Goal: Transaction & Acquisition: Download file/media

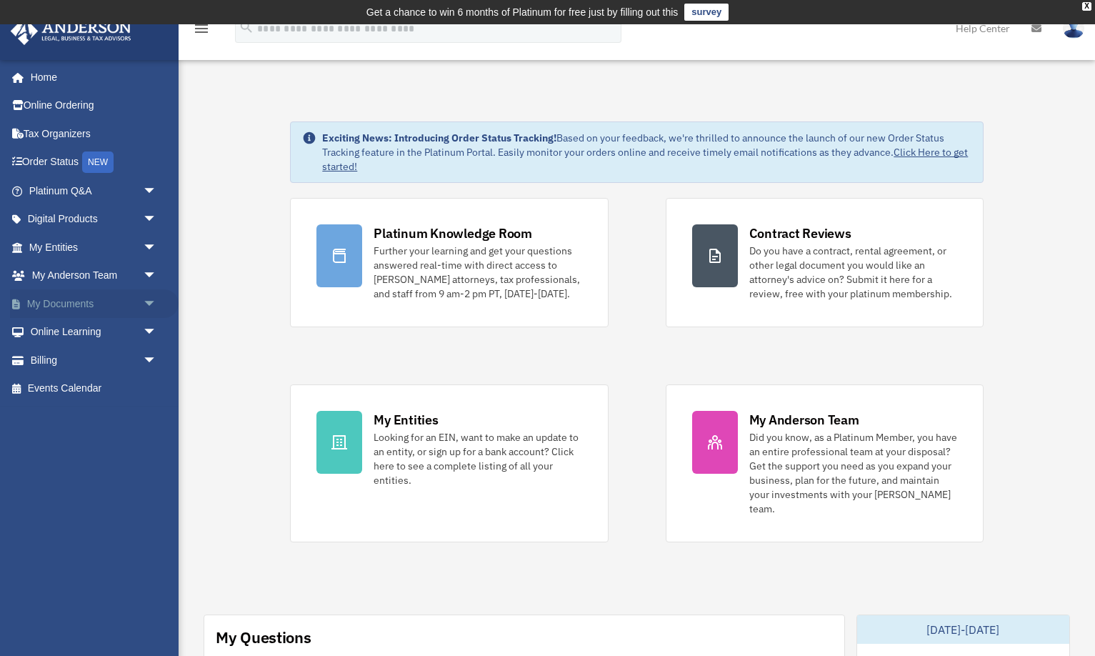
click at [80, 302] on link "My Documents arrow_drop_down" at bounding box center [94, 303] width 169 height 29
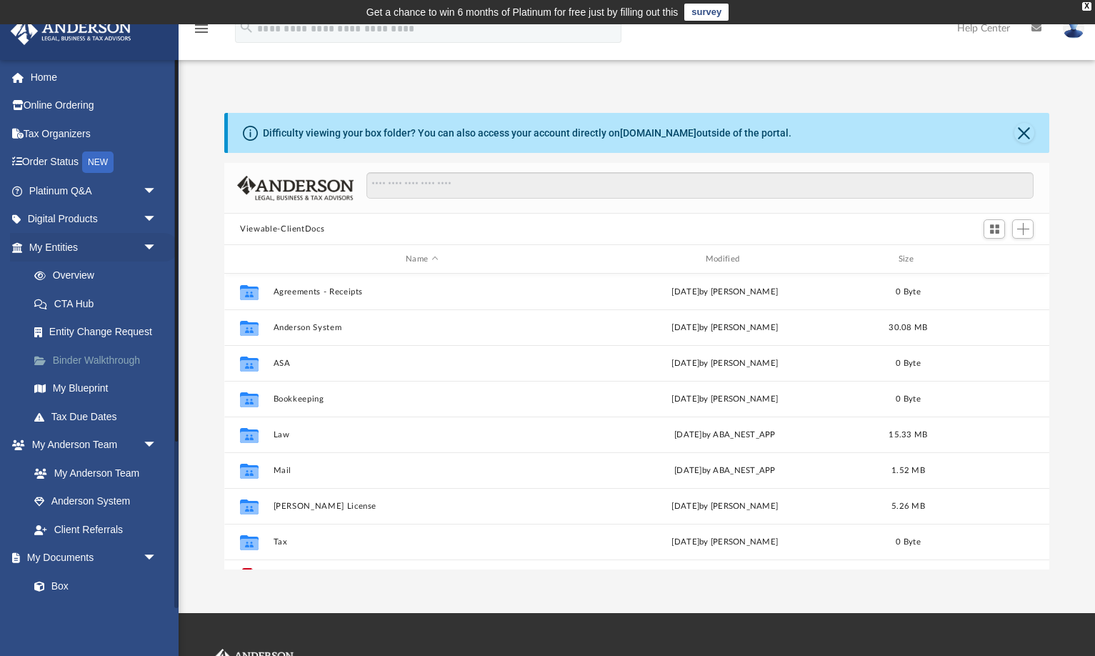
click at [95, 358] on link "Binder Walkthrough" at bounding box center [99, 360] width 159 height 29
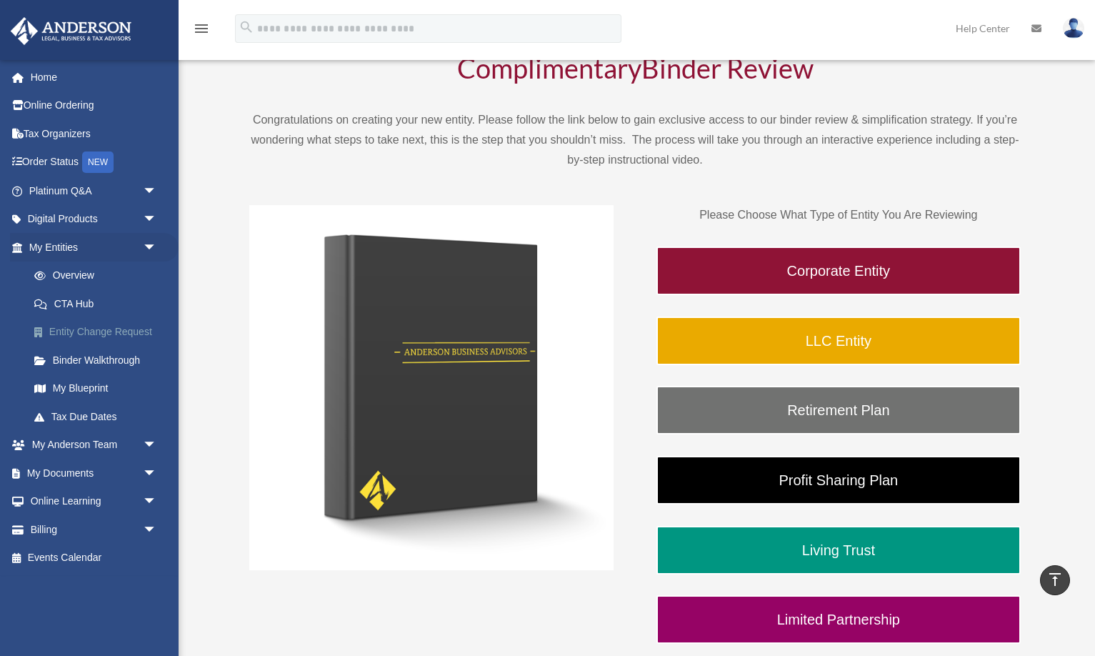
scroll to position [107, 0]
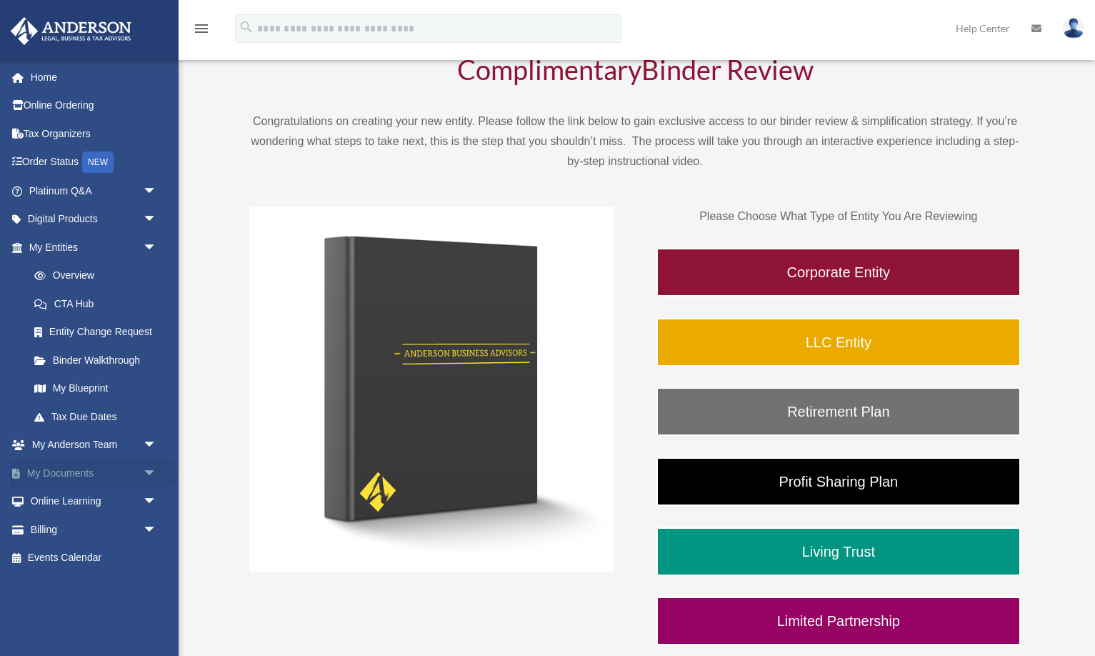
click at [65, 472] on link "My Documents arrow_drop_down" at bounding box center [94, 473] width 169 height 29
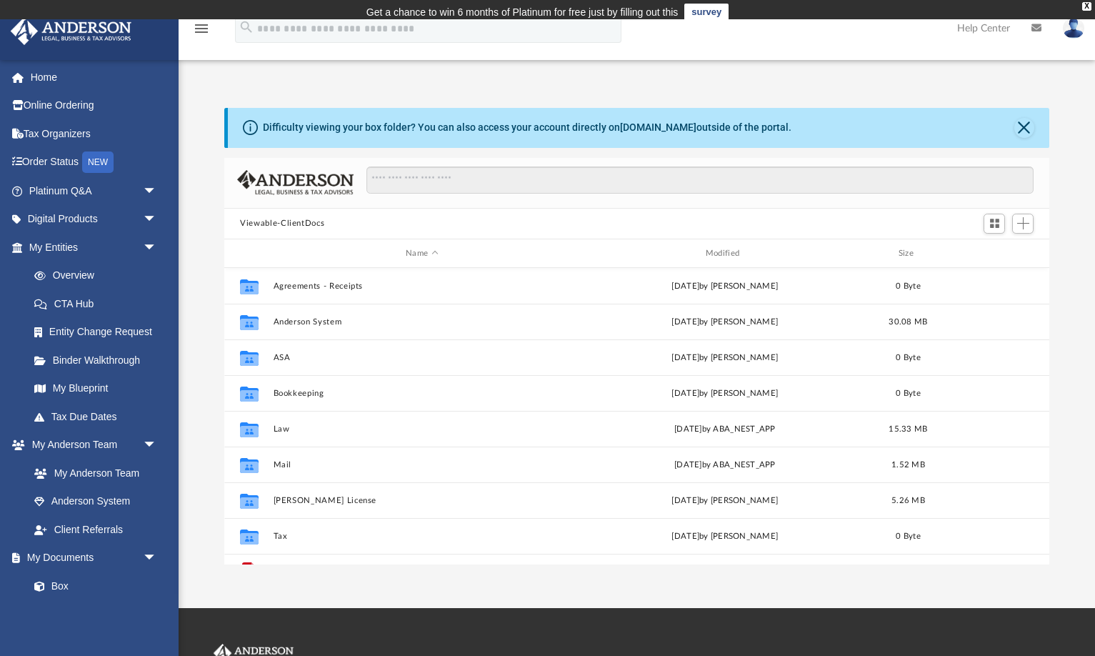
scroll to position [325, 825]
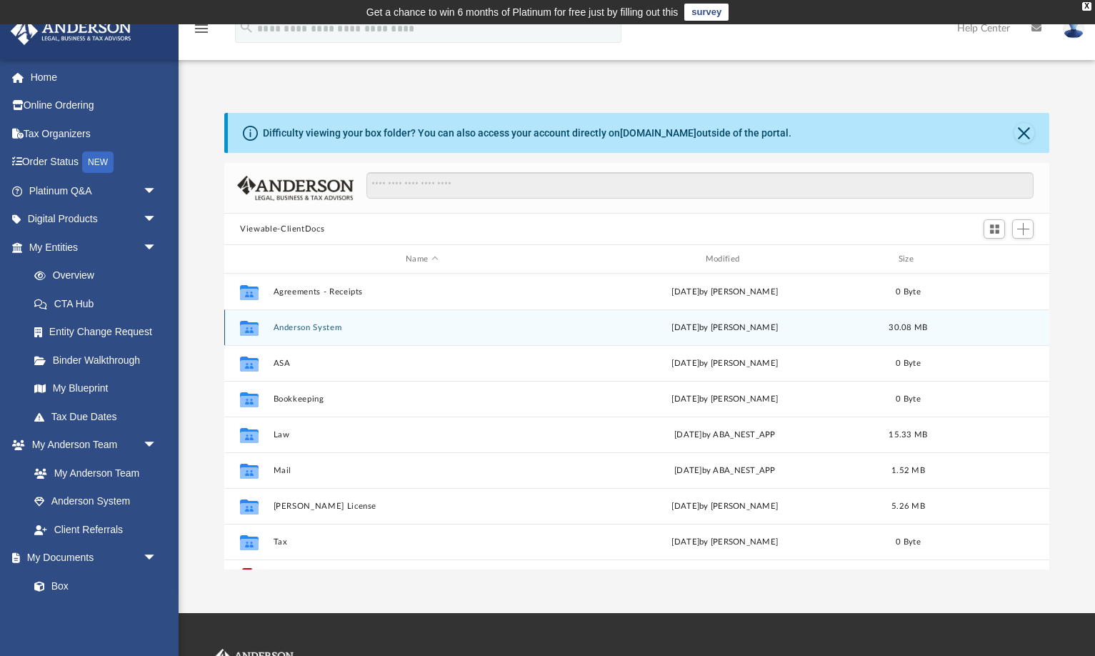
click at [395, 324] on button "Anderson System" at bounding box center [422, 327] width 297 height 9
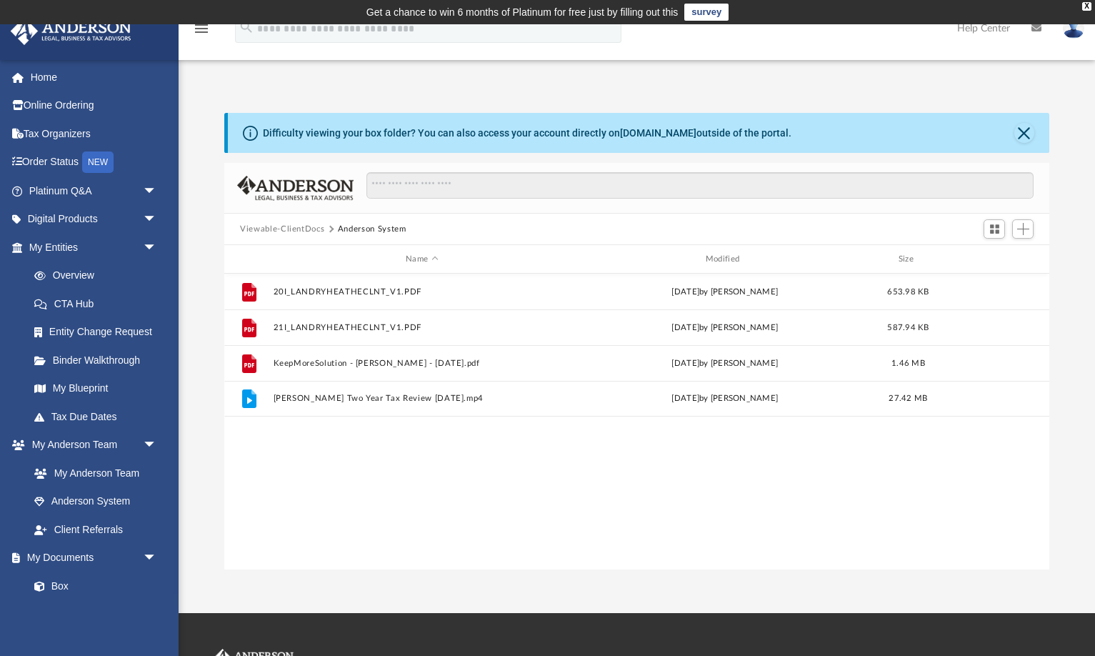
click at [266, 229] on button "Viewable-ClientDocs" at bounding box center [282, 229] width 84 height 13
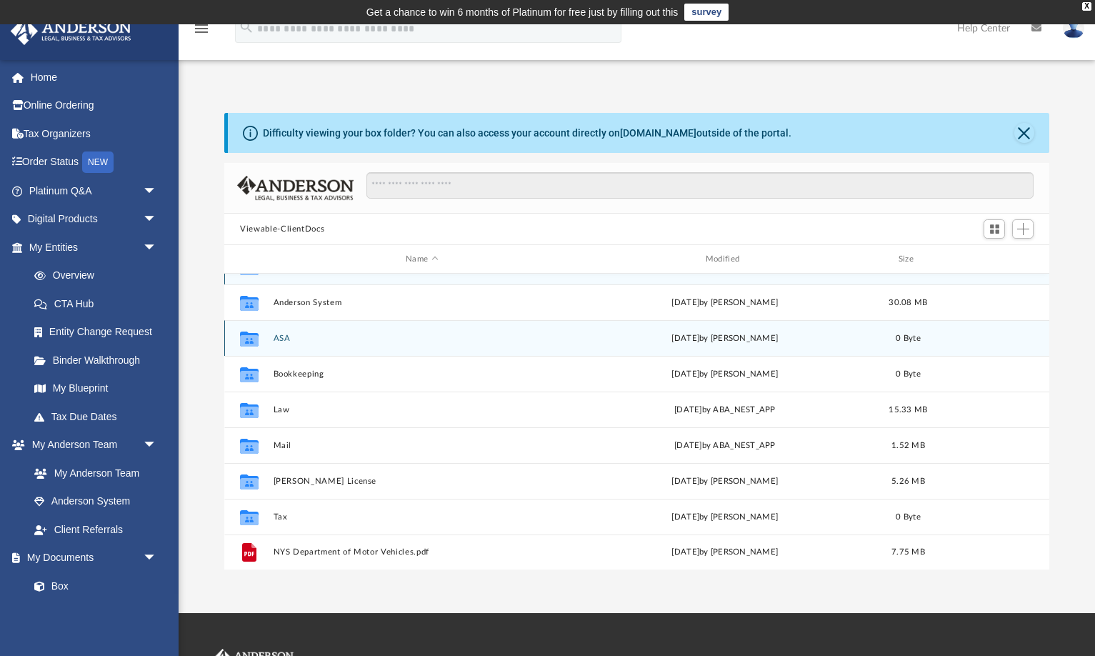
scroll to position [25, 0]
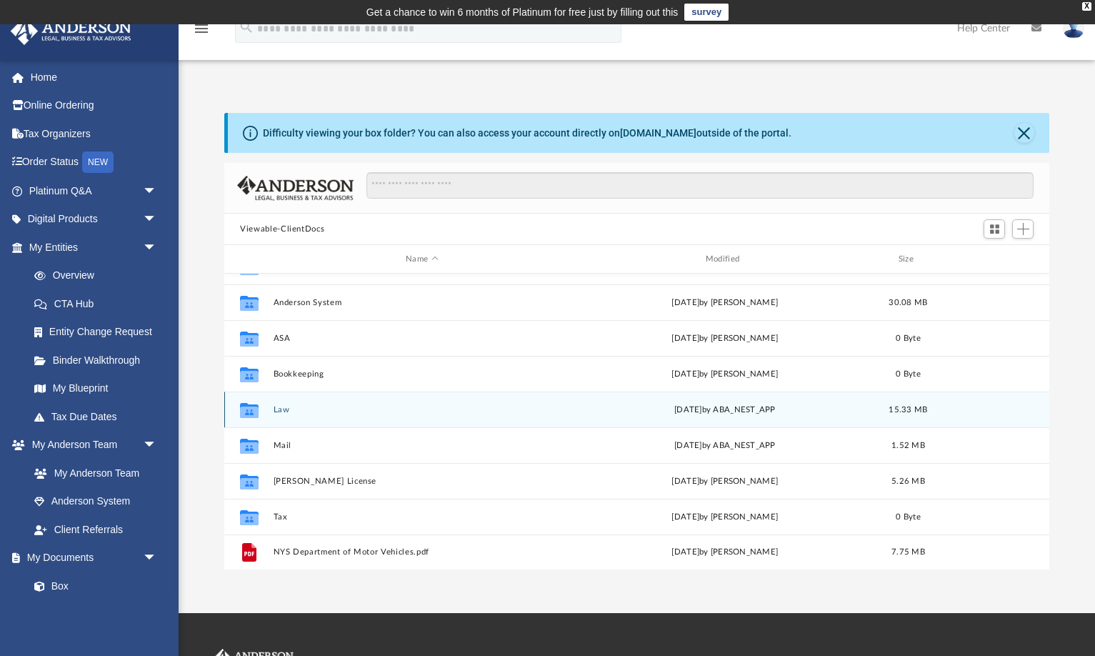
click at [283, 407] on button "Law" at bounding box center [422, 409] width 297 height 9
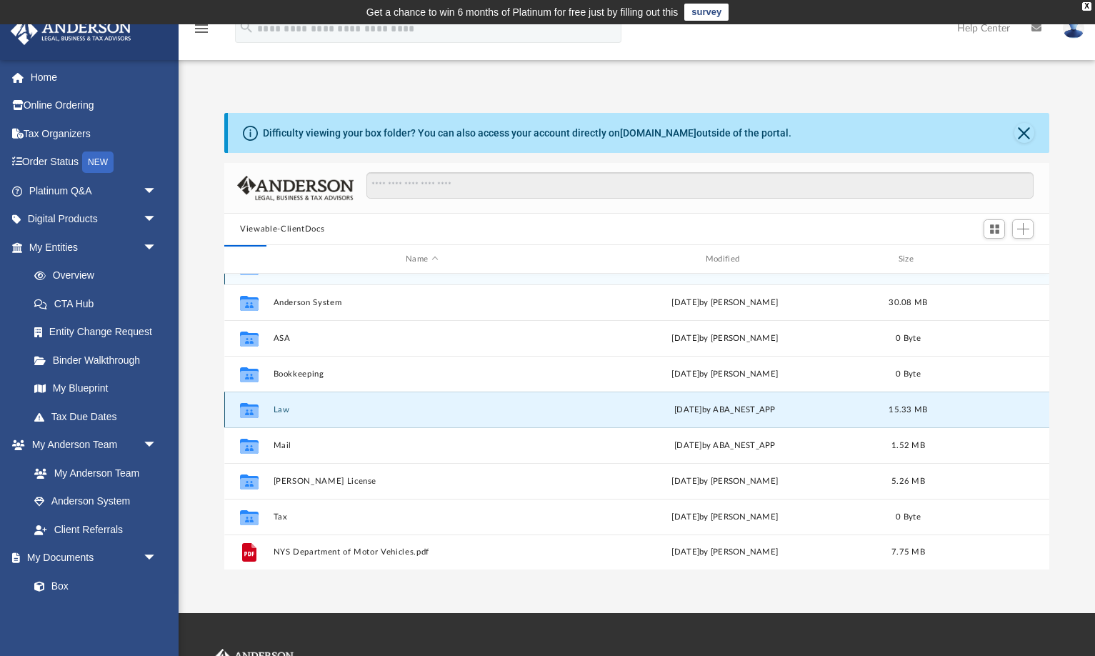
scroll to position [0, 0]
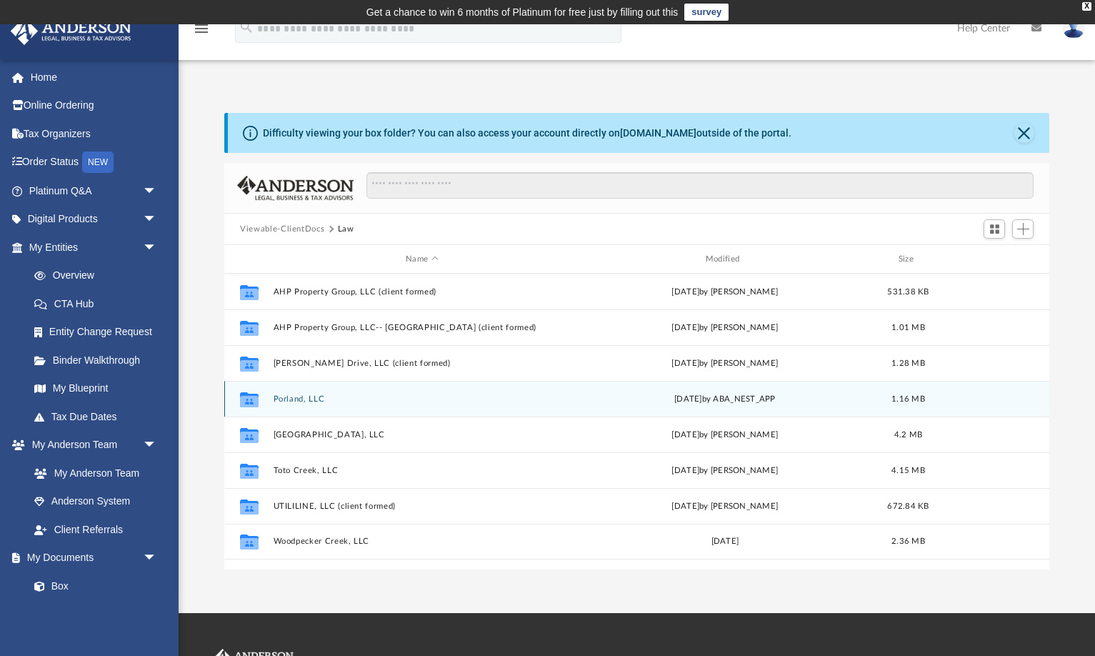
click at [292, 399] on button "Porland, LLC" at bounding box center [422, 398] width 297 height 9
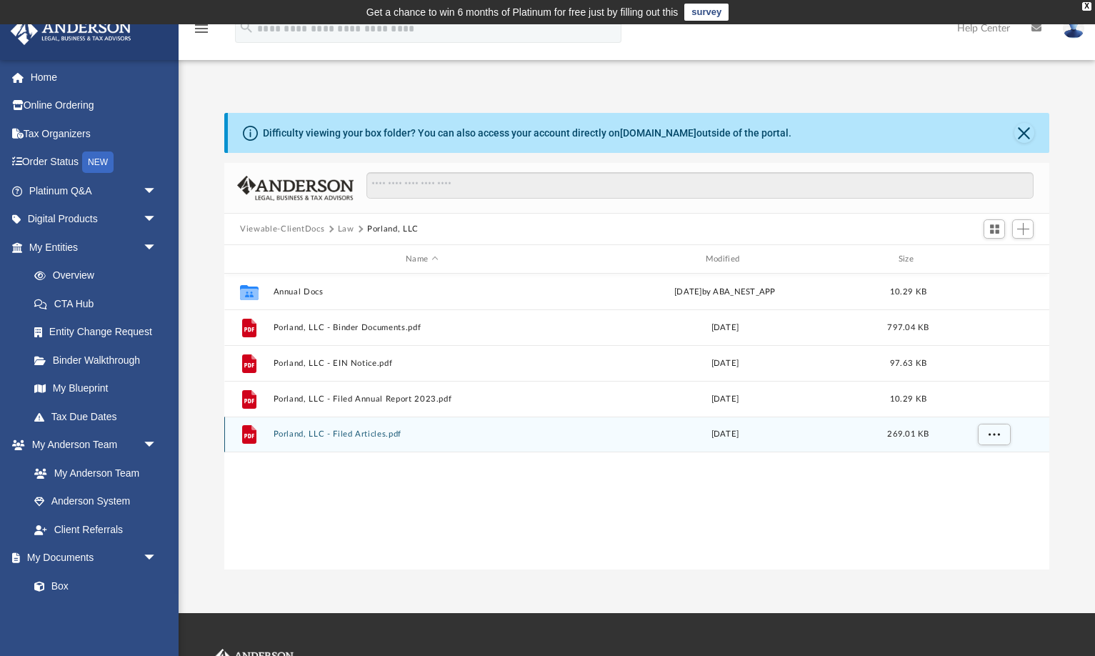
click at [331, 433] on button "Porland, LLC - Filed Articles.pdf" at bounding box center [422, 433] width 297 height 9
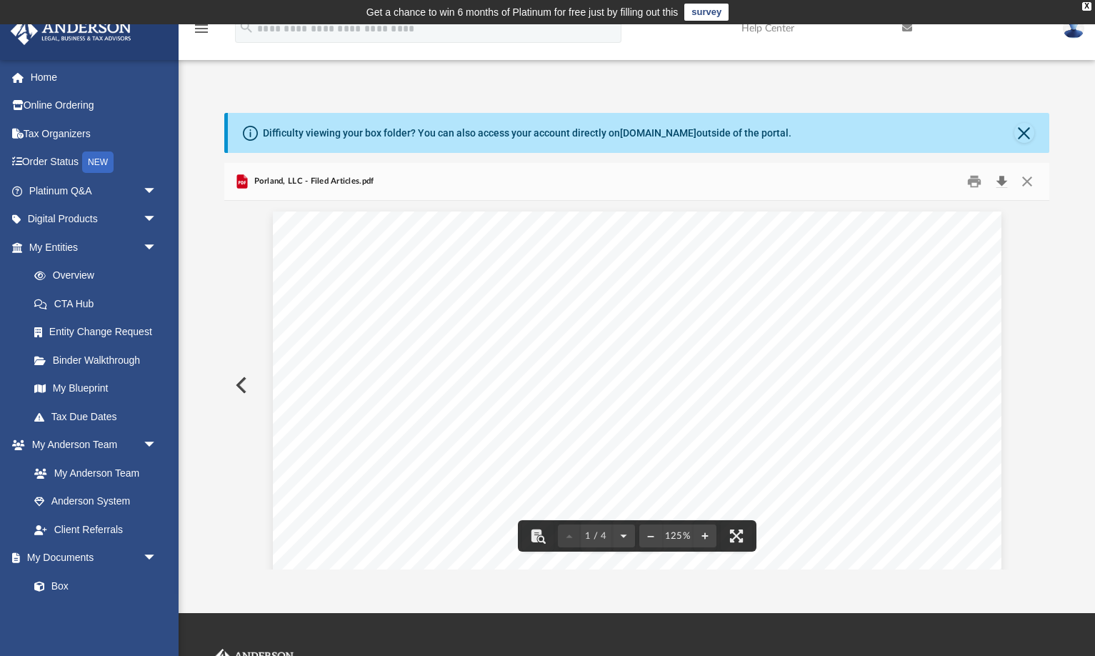
click at [1004, 180] on button "Download" at bounding box center [1002, 182] width 26 height 22
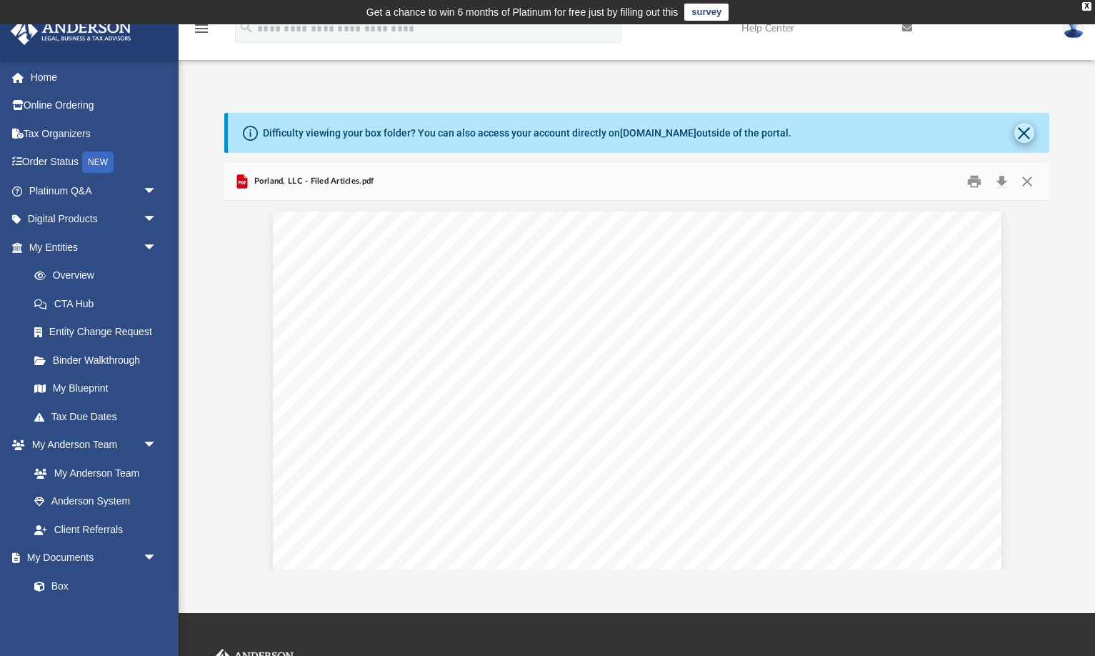
click at [1026, 133] on button "Close" at bounding box center [1025, 133] width 20 height 20
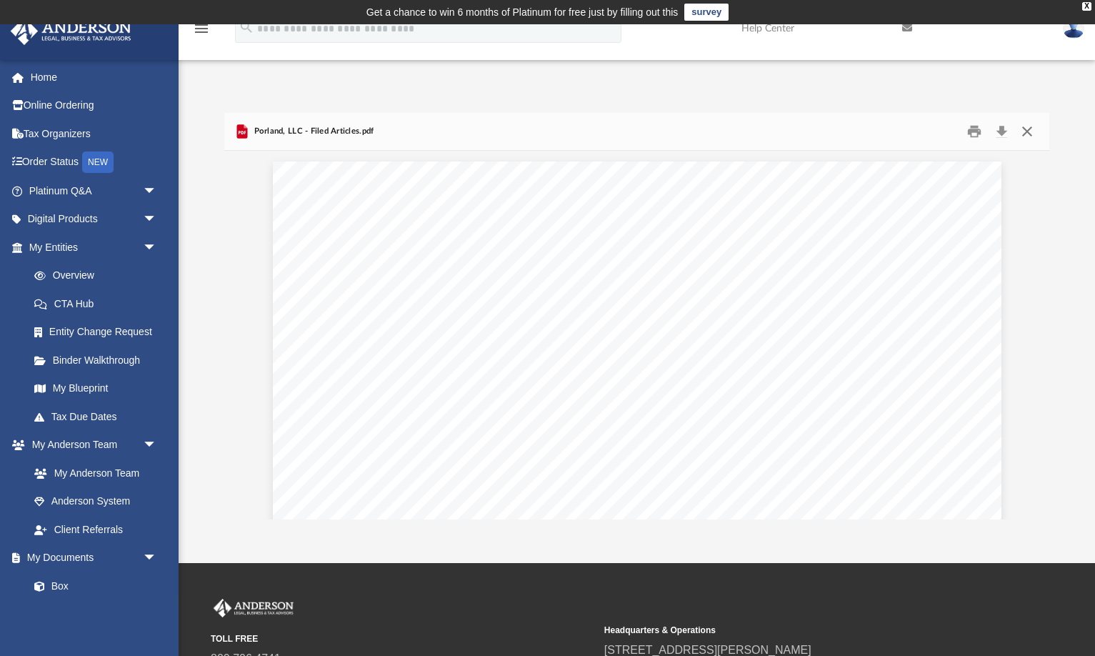
click at [1022, 132] on button "Close" at bounding box center [1027, 132] width 26 height 22
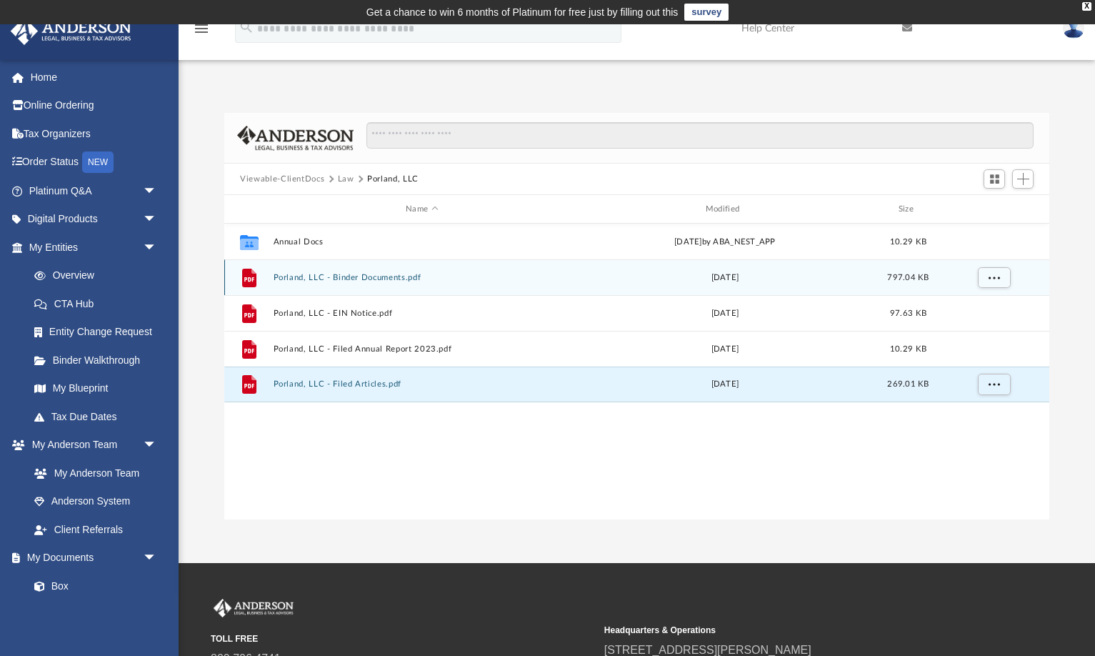
click at [372, 278] on button "Porland, LLC - Binder Documents.pdf" at bounding box center [422, 277] width 297 height 9
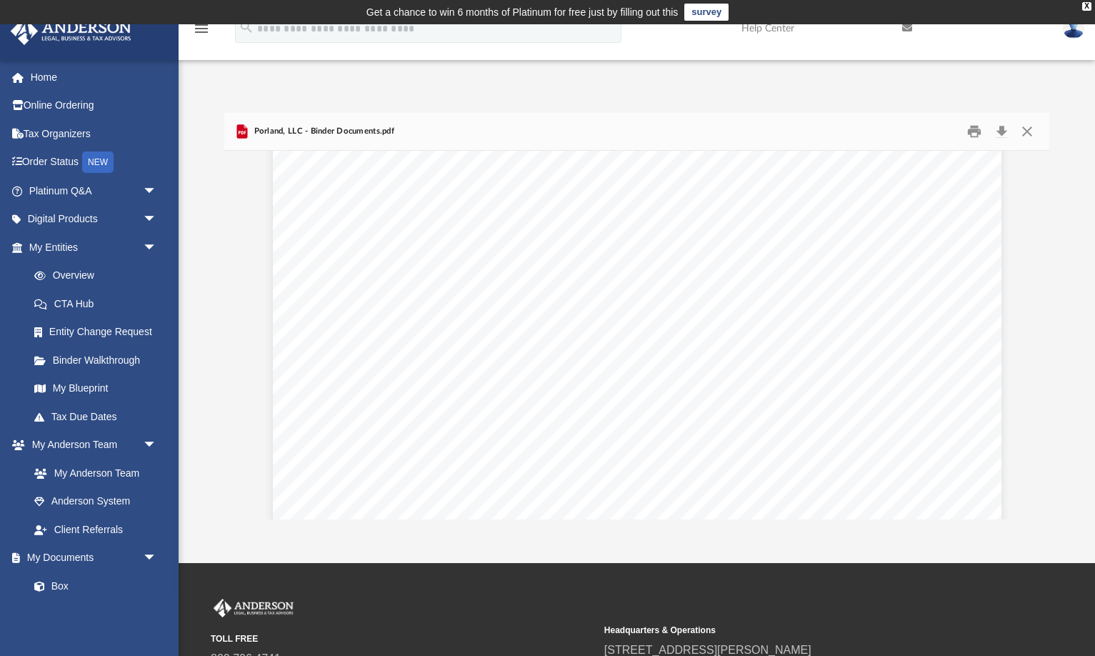
scroll to position [37444, 0]
